Goal: Transaction & Acquisition: Download file/media

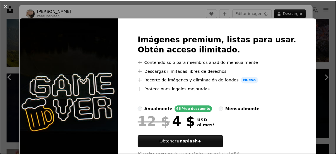
scroll to position [307, 0]
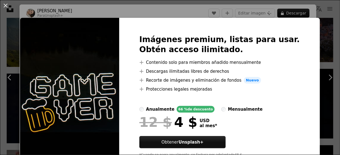
click at [96, 27] on img at bounding box center [69, 98] width 99 height 161
click at [6, 4] on button "An X shape" at bounding box center [5, 5] width 7 height 7
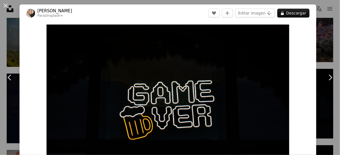
click at [6, 4] on button "An X shape" at bounding box center [5, 5] width 7 height 7
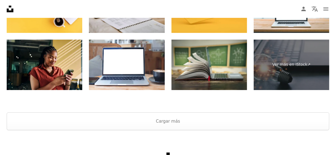
scroll to position [865, 0]
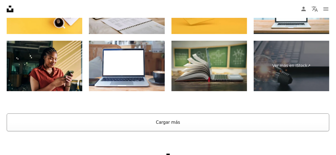
click at [158, 120] on button "Cargar más" at bounding box center [168, 123] width 323 height 18
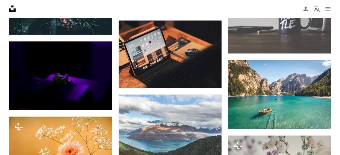
scroll to position [2213, 0]
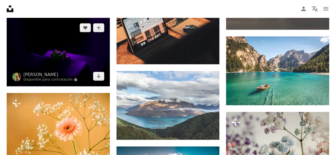
click at [27, 52] on img at bounding box center [58, 52] width 103 height 69
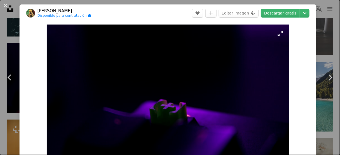
click at [53, 51] on img "Ampliar en esta imagen" at bounding box center [168, 106] width 243 height 162
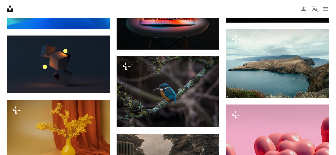
scroll to position [4952, 0]
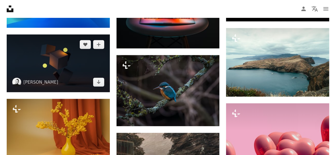
click at [83, 57] on img at bounding box center [58, 64] width 103 height 58
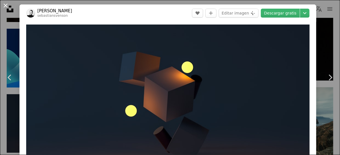
click at [6, 5] on button "An X shape" at bounding box center [5, 5] width 7 height 7
click at [6, 5] on icon "Unsplash logo Página de inicio de Unsplash" at bounding box center [9, 8] width 11 height 11
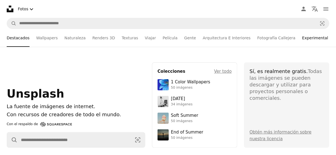
click at [302, 38] on link "Experimental" at bounding box center [315, 38] width 26 height 18
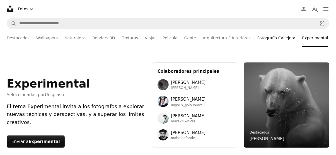
click at [267, 39] on link "Fotografía Callejera" at bounding box center [276, 38] width 38 height 18
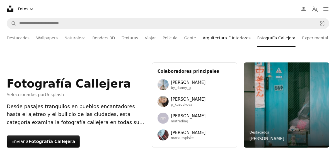
click at [214, 37] on link "Arquitectura E Interiores" at bounding box center [227, 38] width 48 height 18
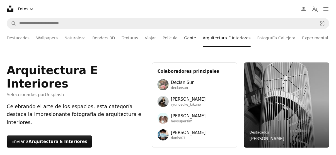
click at [184, 38] on link "Gente" at bounding box center [190, 38] width 12 height 18
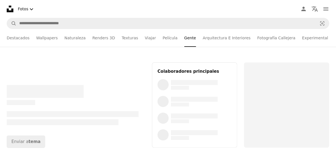
click at [184, 38] on li "Gente" at bounding box center [190, 38] width 12 height 18
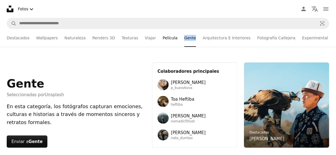
click at [163, 37] on link "Película" at bounding box center [170, 38] width 15 height 18
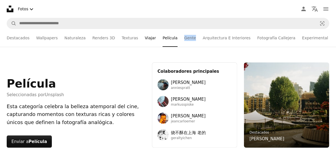
click at [145, 38] on link "Viajar" at bounding box center [150, 38] width 11 height 18
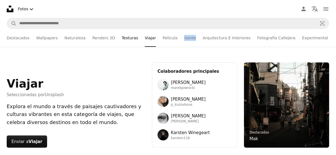
click at [125, 36] on link "Texturas" at bounding box center [130, 38] width 16 height 18
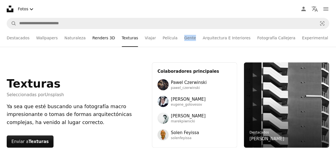
click at [100, 40] on link "Renders 3D" at bounding box center [103, 38] width 23 height 18
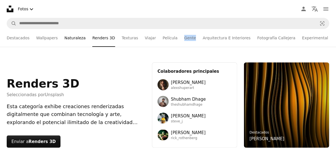
click at [79, 38] on link "Naturaleza" at bounding box center [74, 38] width 21 height 18
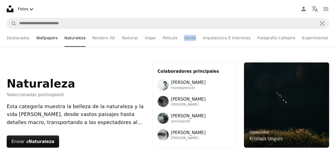
click at [45, 38] on link "Wallpapers" at bounding box center [46, 38] width 21 height 18
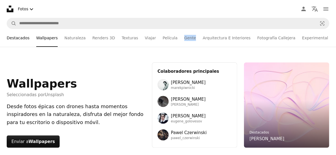
click at [20, 38] on link "Destacados" at bounding box center [18, 38] width 23 height 18
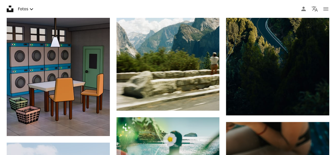
scroll to position [5752, 0]
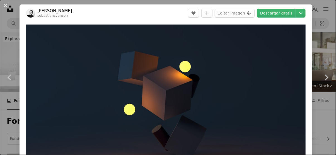
scroll to position [4952, 0]
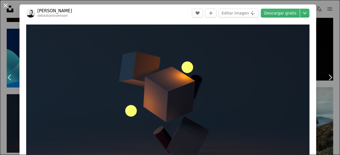
click at [5, 6] on button "An X shape" at bounding box center [5, 5] width 7 height 7
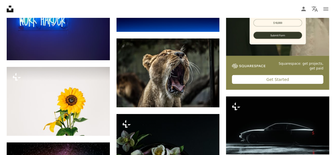
scroll to position [1786, 0]
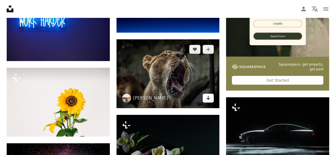
click at [209, 99] on icon "Arrow pointing down" at bounding box center [208, 98] width 4 height 7
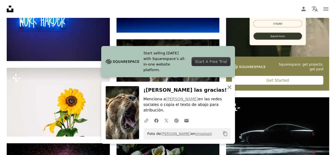
click at [232, 91] on icon "An X shape" at bounding box center [229, 87] width 7 height 7
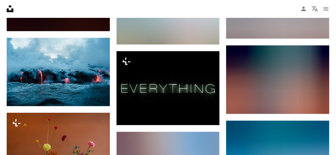
scroll to position [1227, 0]
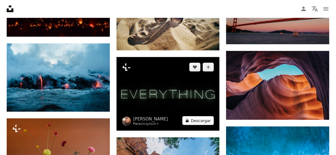
click at [205, 120] on button "A lock Descargar" at bounding box center [198, 120] width 32 height 9
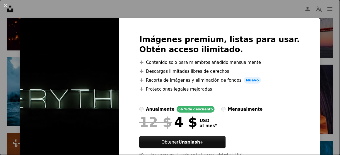
click at [86, 56] on img at bounding box center [69, 98] width 99 height 161
click at [6, 5] on button "An X shape" at bounding box center [5, 5] width 7 height 7
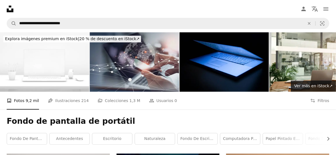
click at [143, 73] on img at bounding box center [134, 61] width 89 height 59
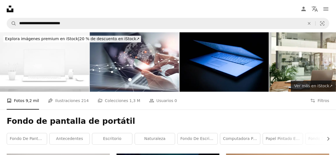
click at [321, 87] on span "Ver más en iStock ↗" at bounding box center [313, 86] width 38 height 4
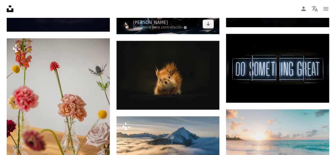
scroll to position [405, 0]
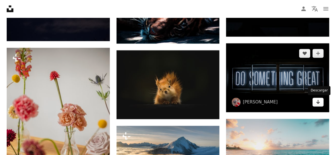
click at [318, 101] on icon "Descargar" at bounding box center [319, 102] width 4 height 4
click at [318, 100] on icon "Arrow pointing down" at bounding box center [318, 102] width 4 height 7
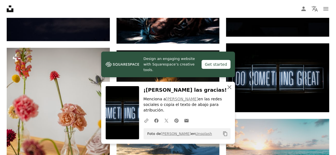
click at [229, 89] on icon "button" at bounding box center [230, 87] width 4 height 4
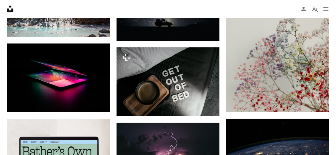
scroll to position [865, 0]
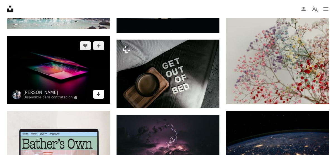
click at [100, 96] on icon "Arrow pointing down" at bounding box center [98, 94] width 4 height 7
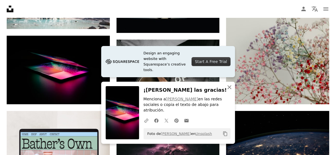
click at [230, 89] on icon "button" at bounding box center [230, 87] width 4 height 4
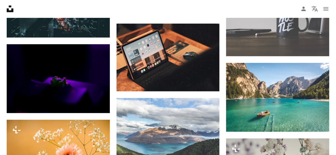
scroll to position [2191, 0]
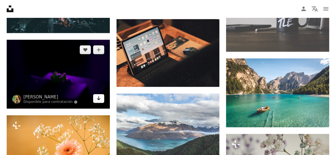
click at [99, 97] on icon "Descargar" at bounding box center [99, 98] width 4 height 4
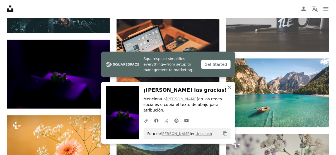
click at [228, 91] on icon "An X shape" at bounding box center [229, 87] width 7 height 7
